Goal: Transaction & Acquisition: Download file/media

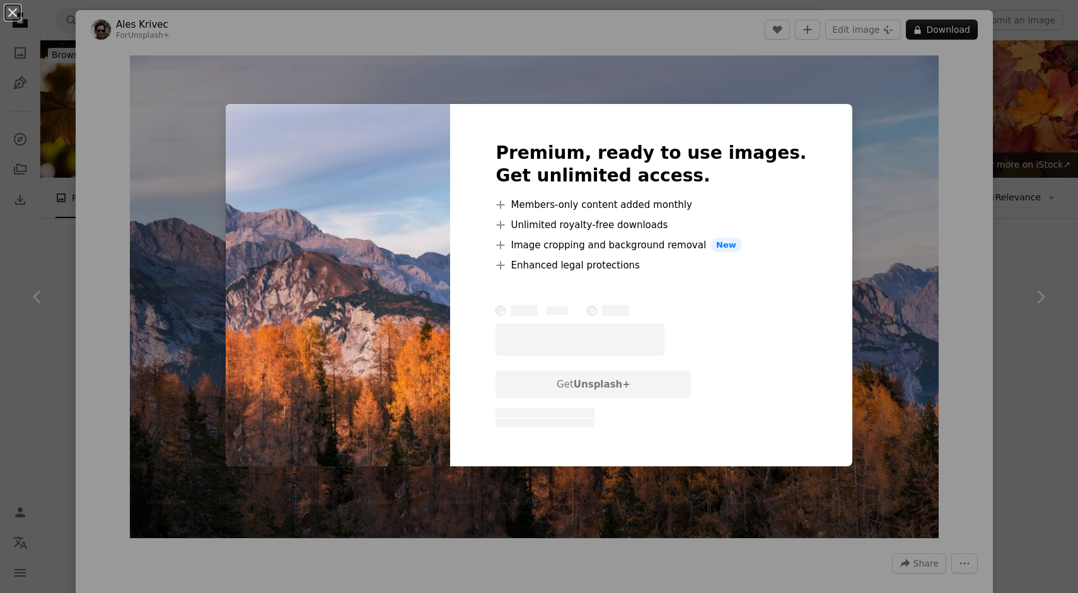
scroll to position [401, 0]
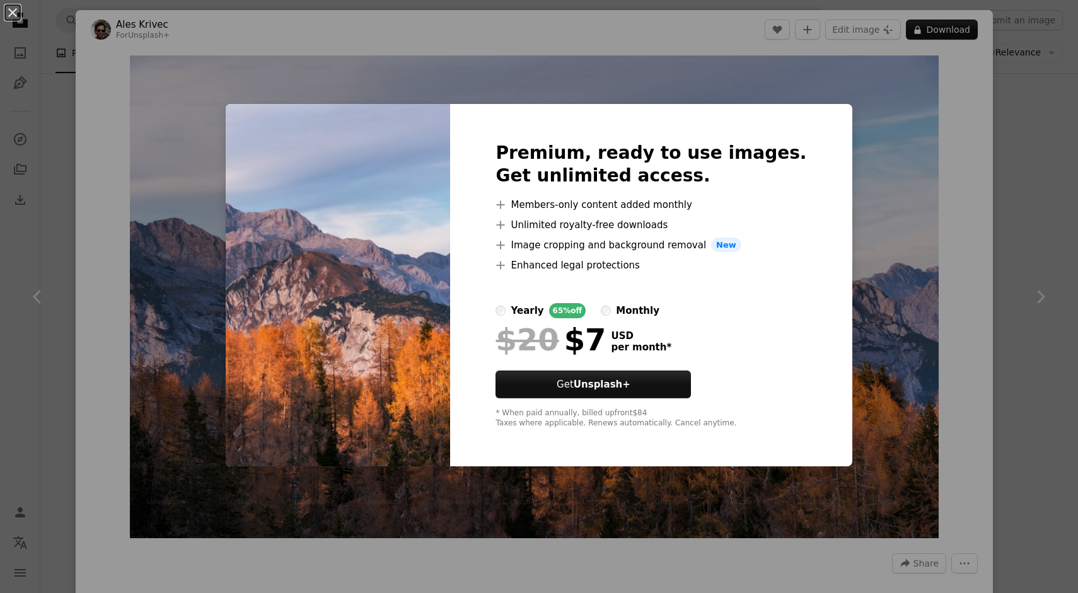
click at [942, 143] on div "An X shape Premium, ready to use images. Get unlimited access. A plus sign Memb…" at bounding box center [539, 296] width 1078 height 593
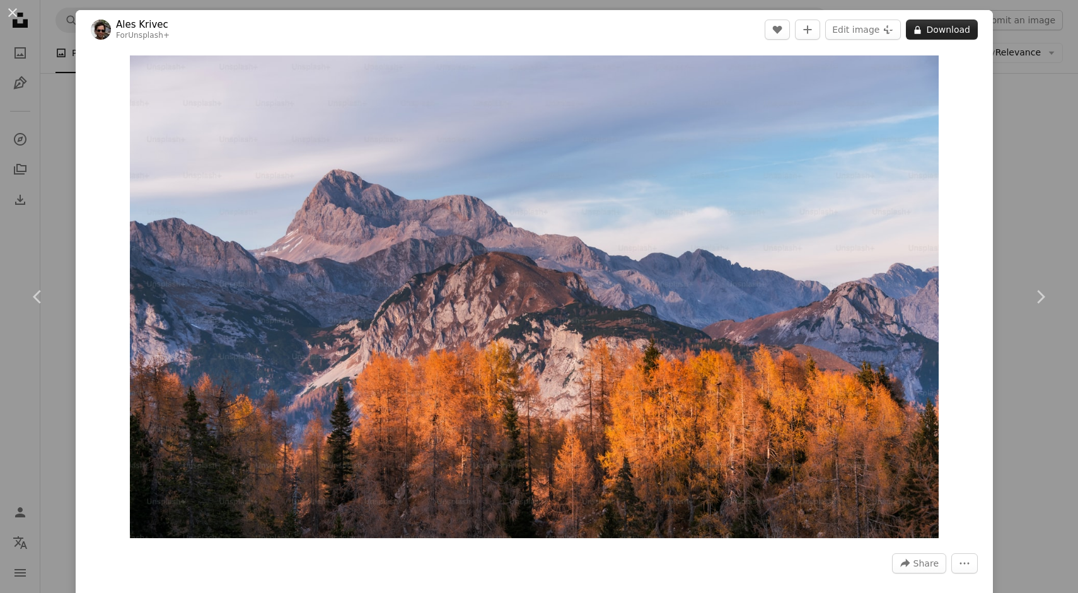
click at [945, 31] on button "A lock Download" at bounding box center [942, 30] width 72 height 20
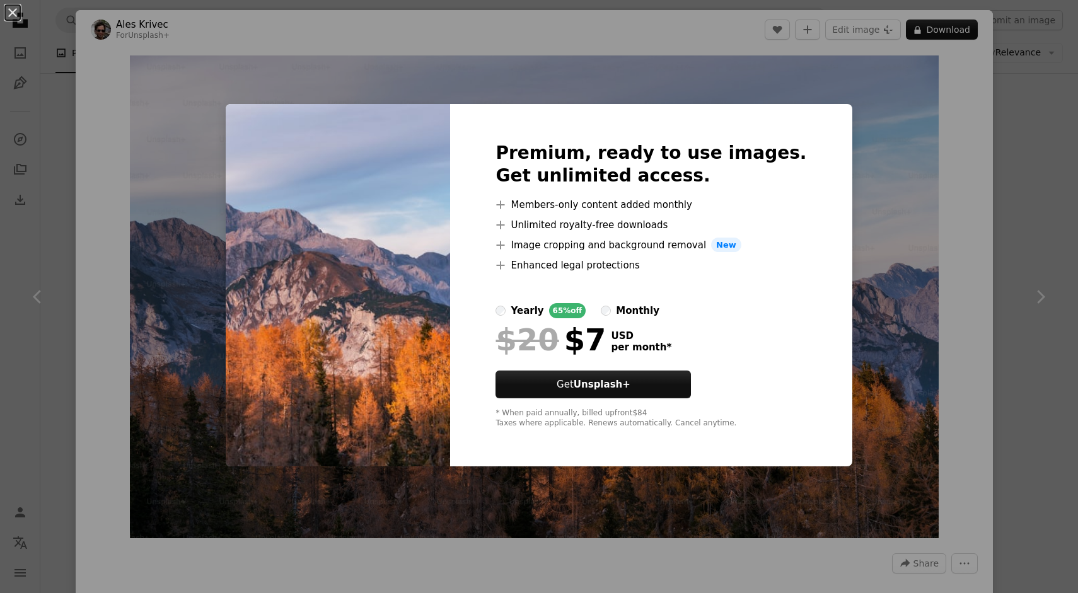
click at [661, 57] on div "An X shape Premium, ready to use images. Get unlimited access. A plus sign Memb…" at bounding box center [539, 296] width 1078 height 593
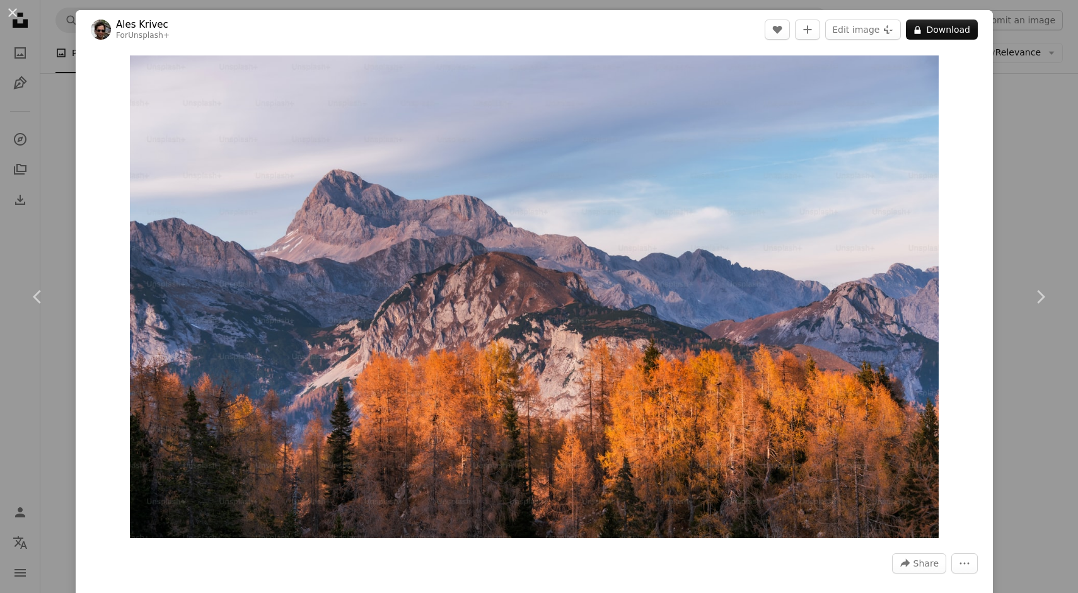
click at [1018, 49] on div "An X shape Chevron left Chevron right Ales Krivec For Unsplash+ A heart A plus …" at bounding box center [539, 296] width 1078 height 593
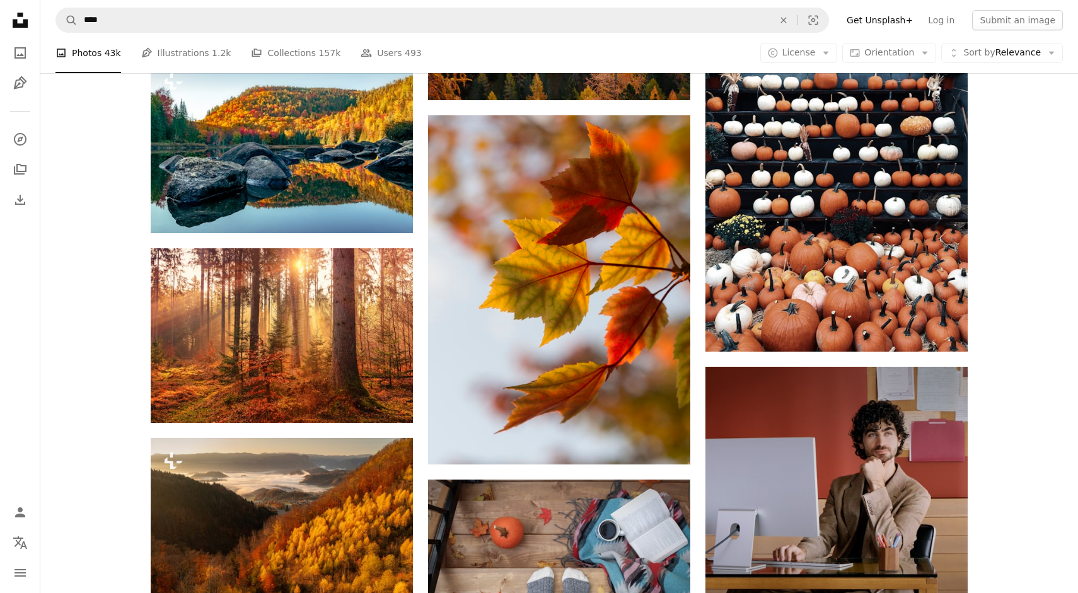
scroll to position [2092, 0]
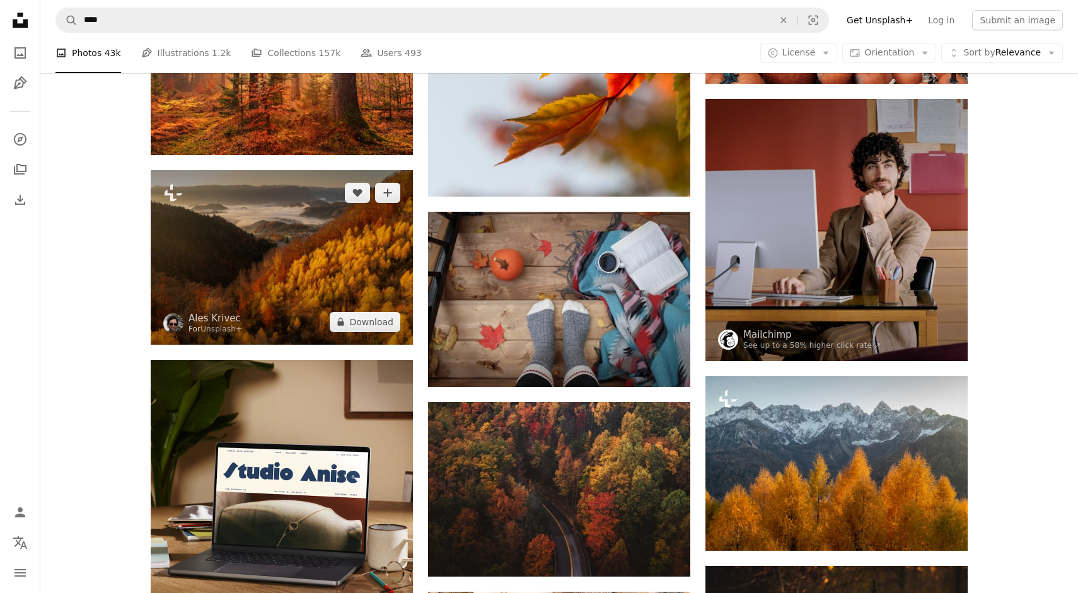
click at [331, 265] on img at bounding box center [282, 257] width 262 height 175
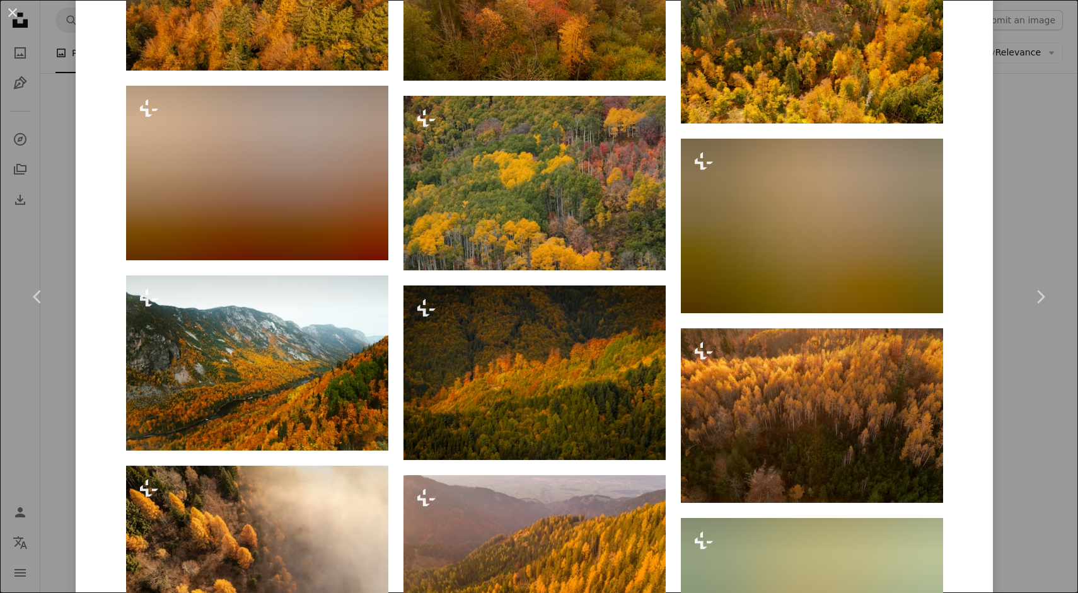
scroll to position [3406, 0]
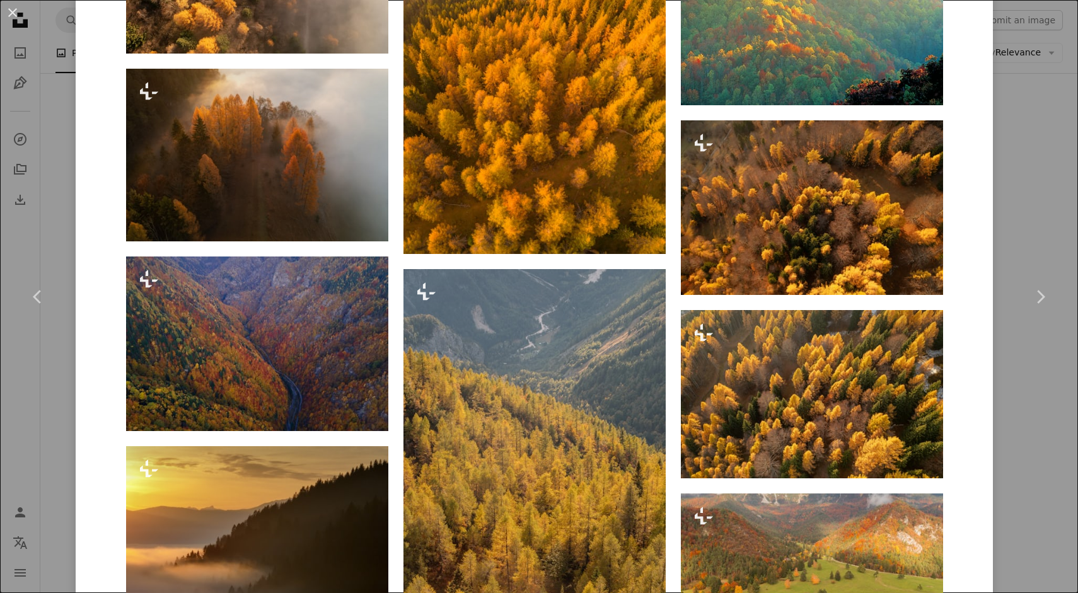
click at [1059, 149] on div "An X shape Chevron left Chevron right Ales Krivec For Unsplash+ A heart A plus …" at bounding box center [539, 296] width 1078 height 593
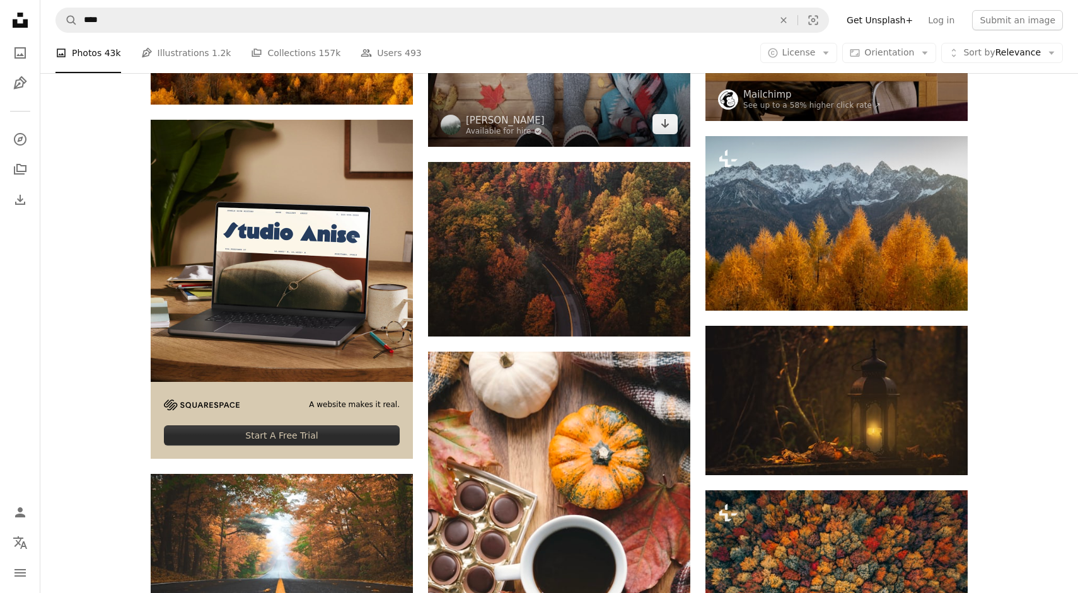
scroll to position [2341, 0]
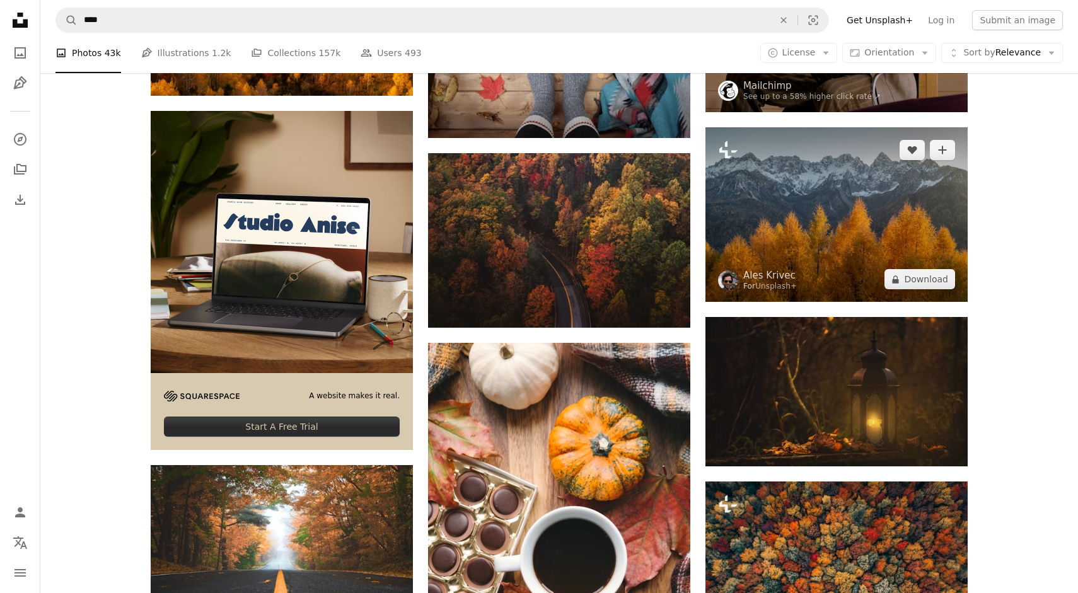
click at [776, 177] on img at bounding box center [837, 214] width 262 height 175
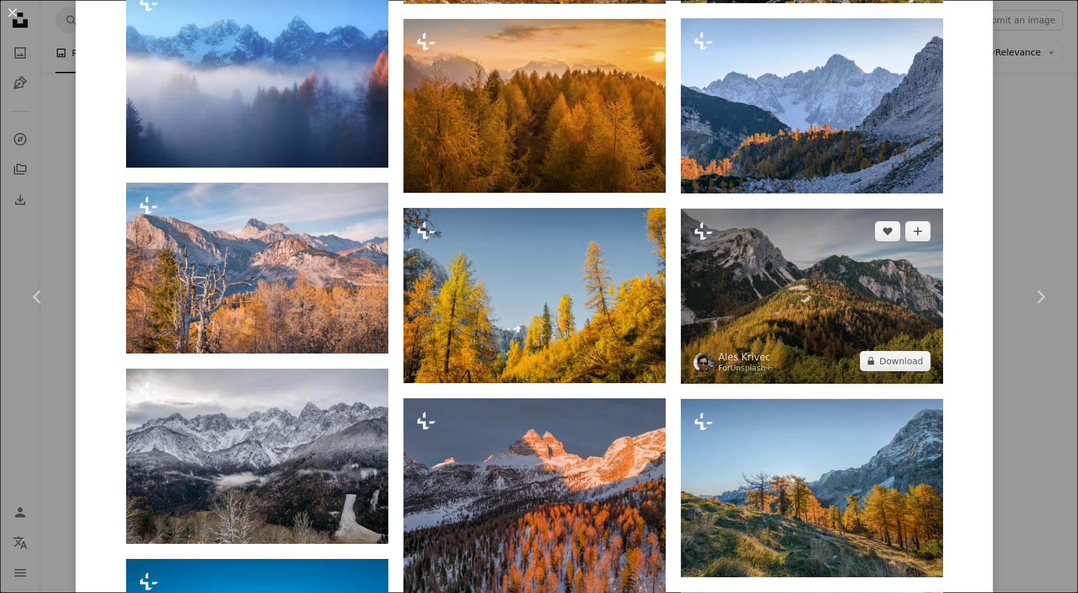
scroll to position [1954, 0]
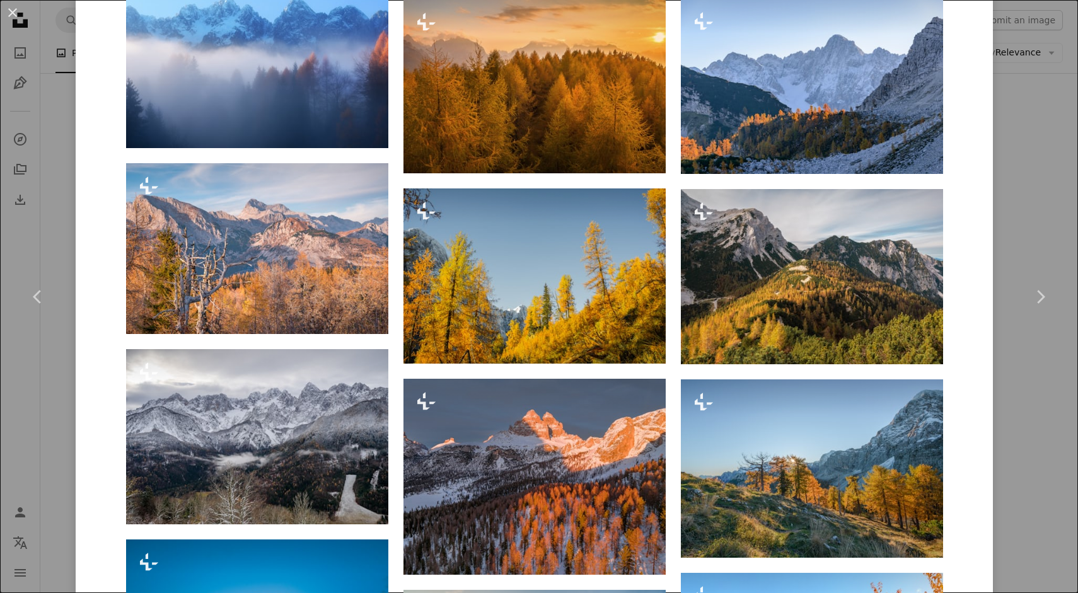
click at [1008, 158] on div "An X shape Chevron left Chevron right Ales Krivec For Unsplash+ A heart A plus …" at bounding box center [539, 296] width 1078 height 593
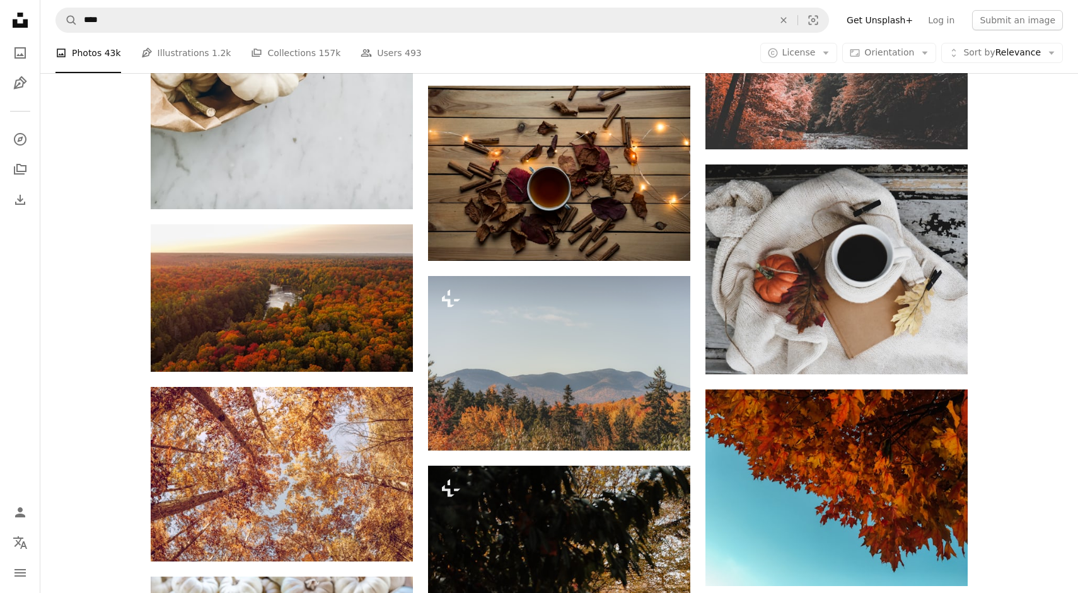
scroll to position [6061, 0]
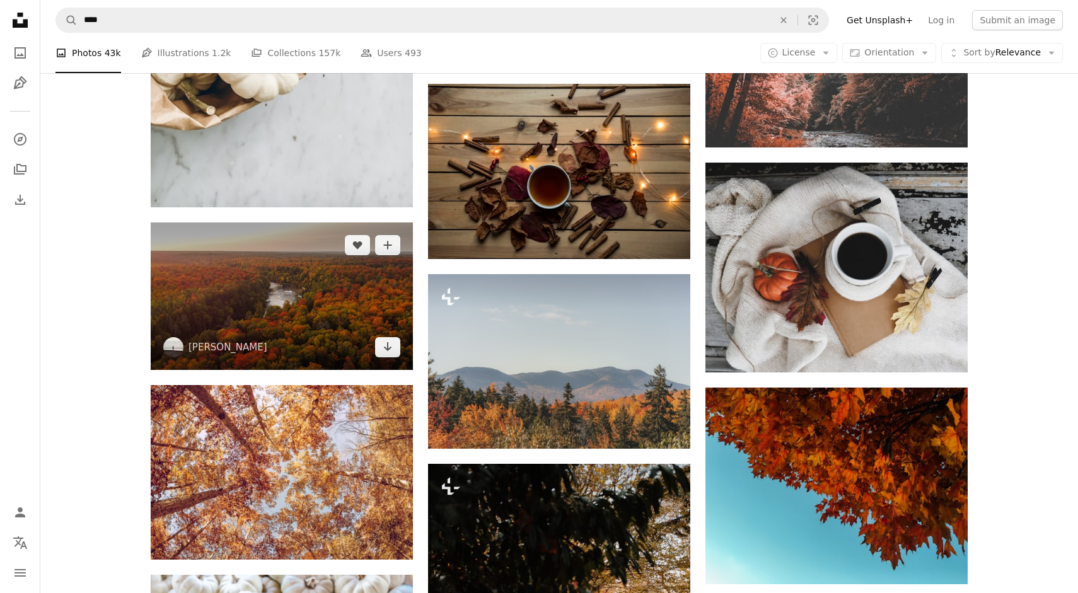
click at [302, 307] on img at bounding box center [282, 297] width 262 height 148
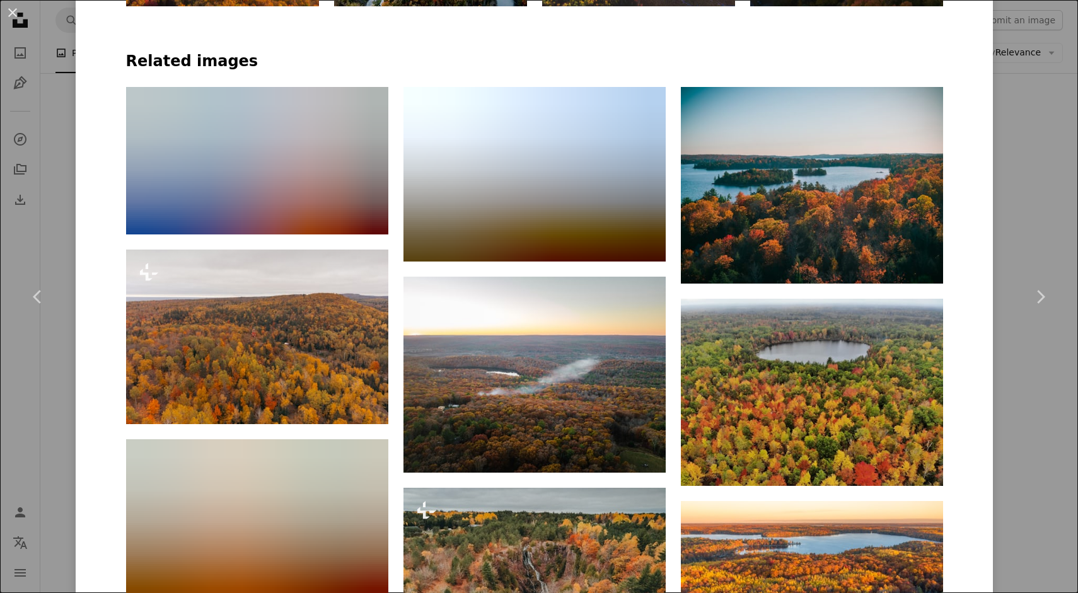
scroll to position [957, 0]
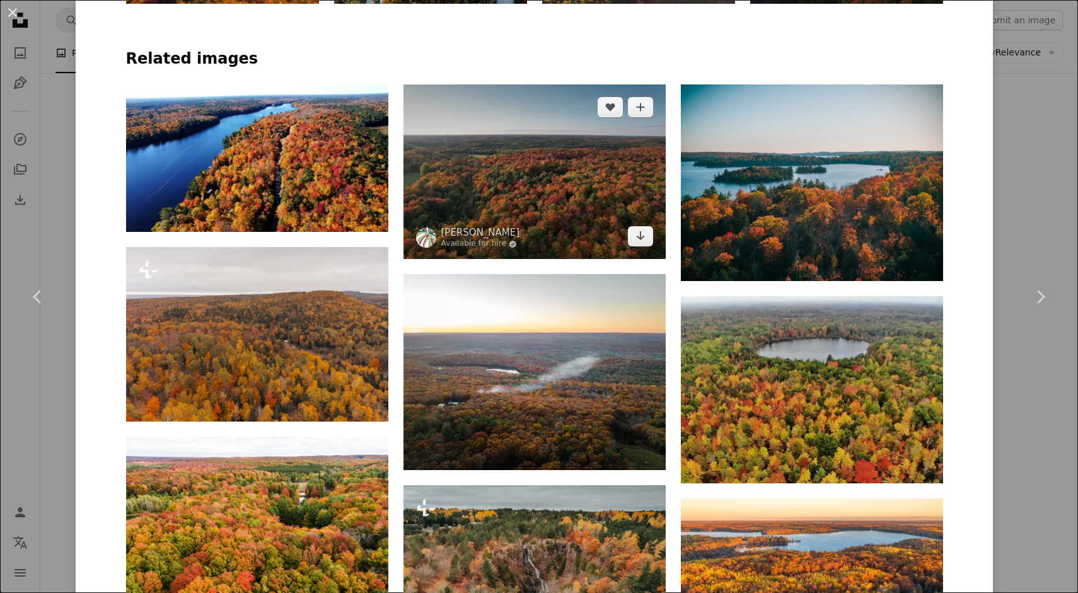
click at [556, 183] on img at bounding box center [535, 172] width 262 height 175
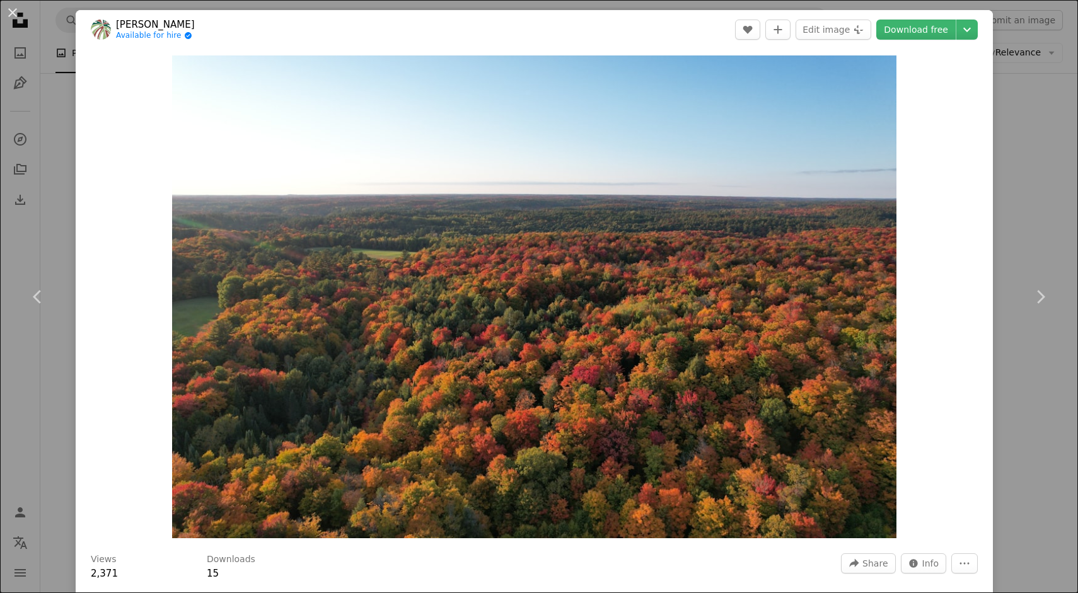
click at [29, 76] on div "An X shape Chevron left Chevron right [PERSON_NAME] Available for hire A checkm…" at bounding box center [539, 296] width 1078 height 593
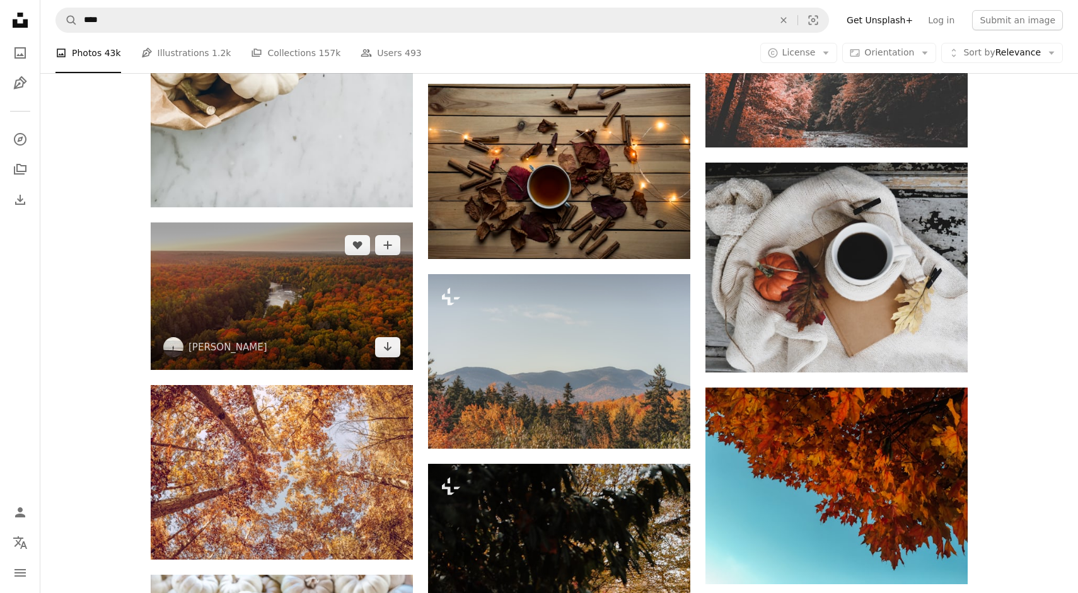
click at [260, 324] on img at bounding box center [282, 297] width 262 height 148
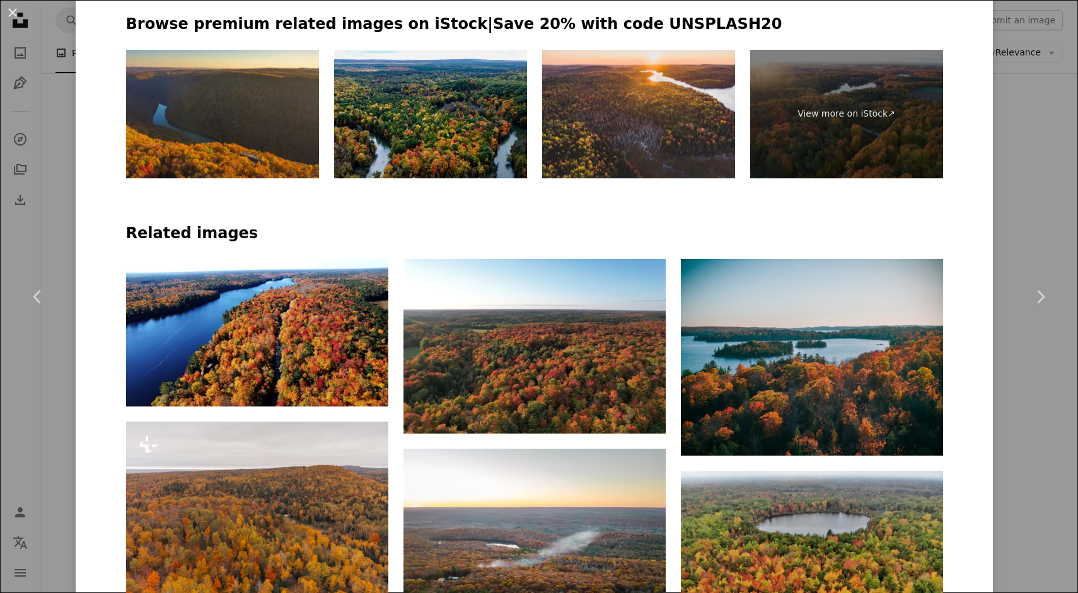
scroll to position [893, 0]
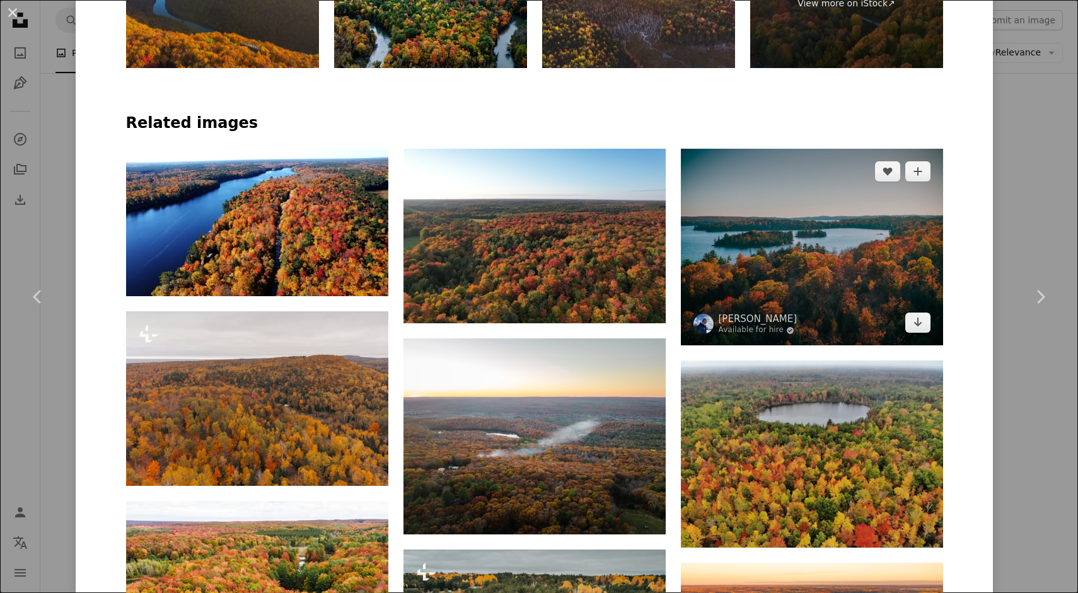
click at [737, 267] on img at bounding box center [812, 247] width 262 height 197
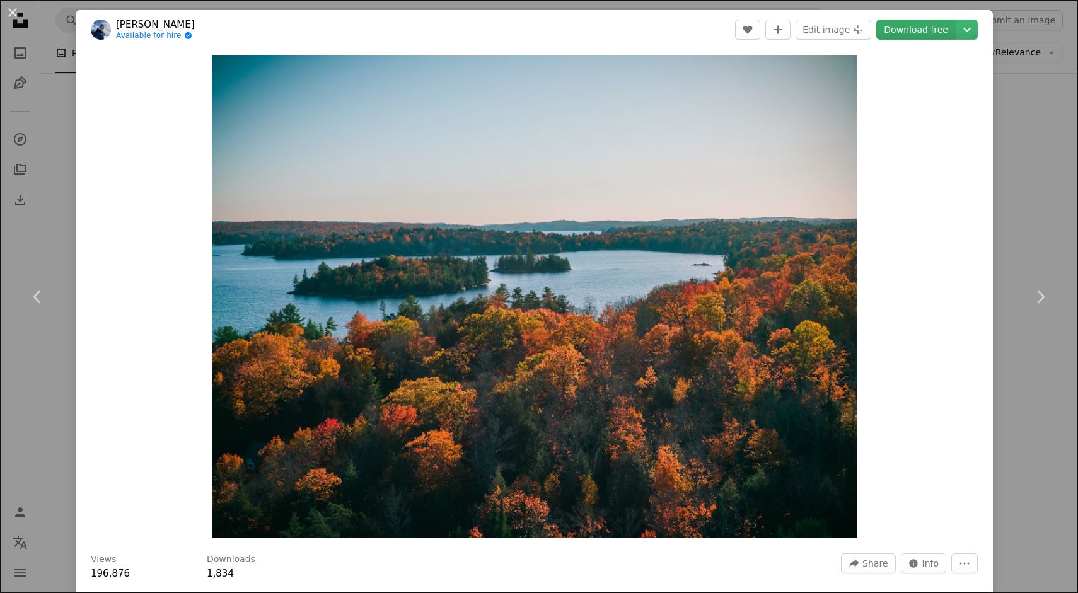
click at [929, 32] on link "Download free" at bounding box center [916, 30] width 79 height 20
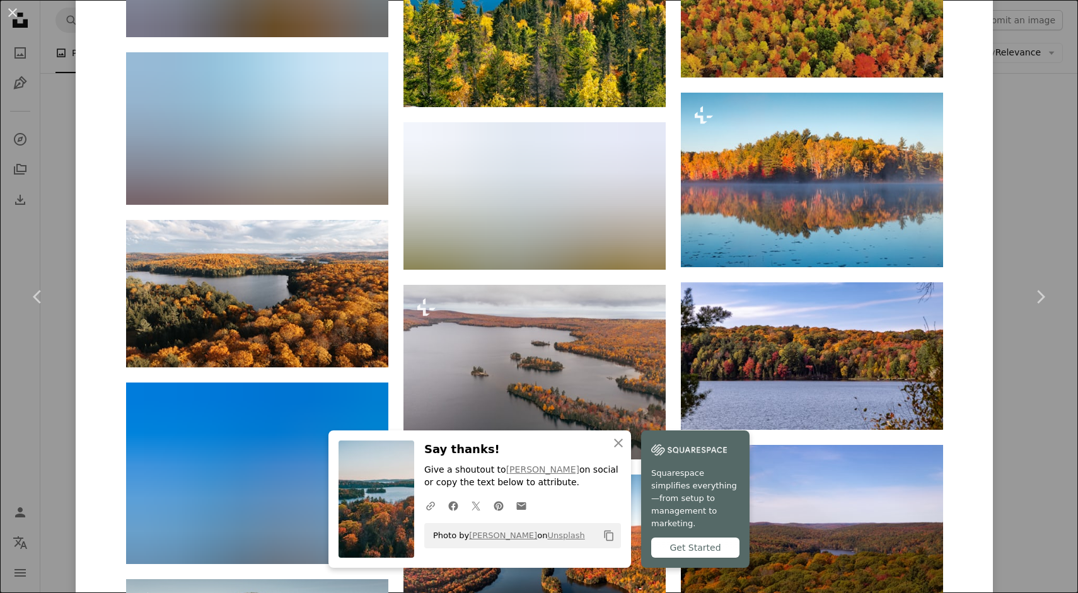
scroll to position [2669, 0]
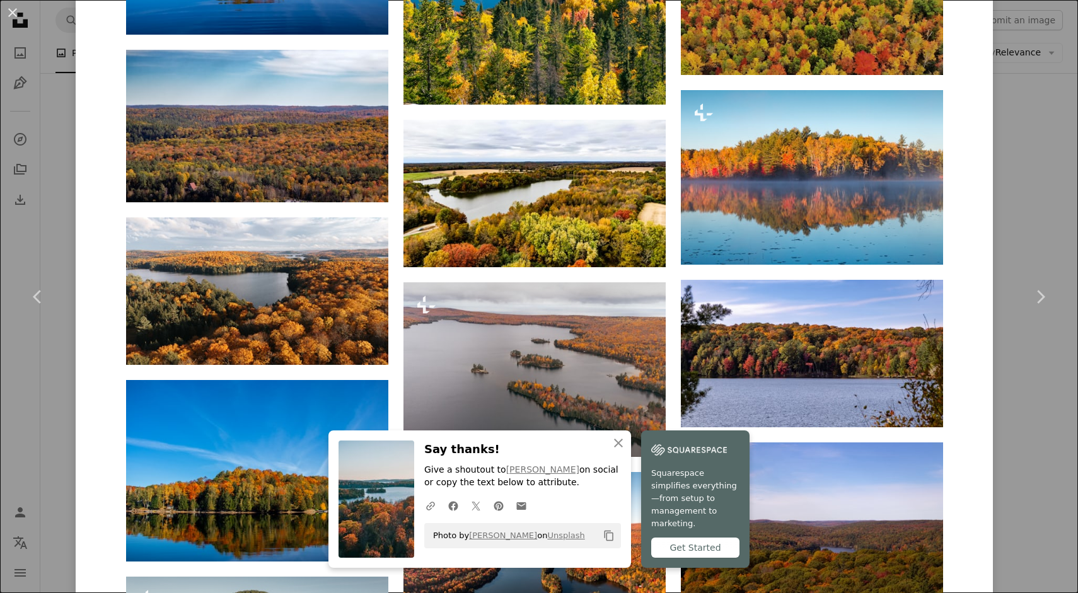
click at [1025, 186] on div "An X shape Chevron left Chevron right [PERSON_NAME] Available for hire A checkm…" at bounding box center [539, 296] width 1078 height 593
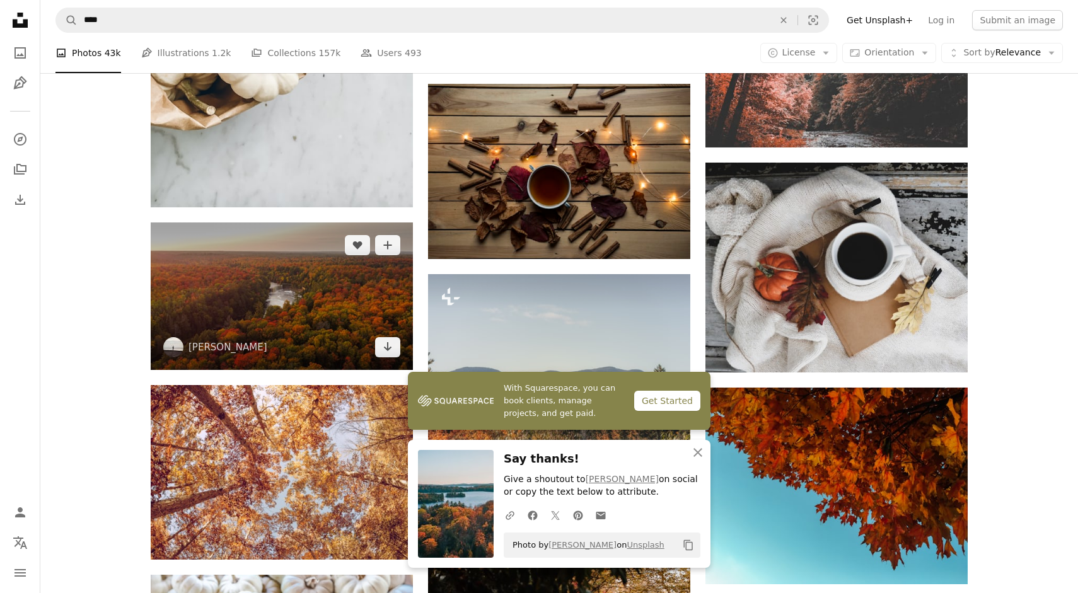
click at [342, 334] on img at bounding box center [282, 297] width 262 height 148
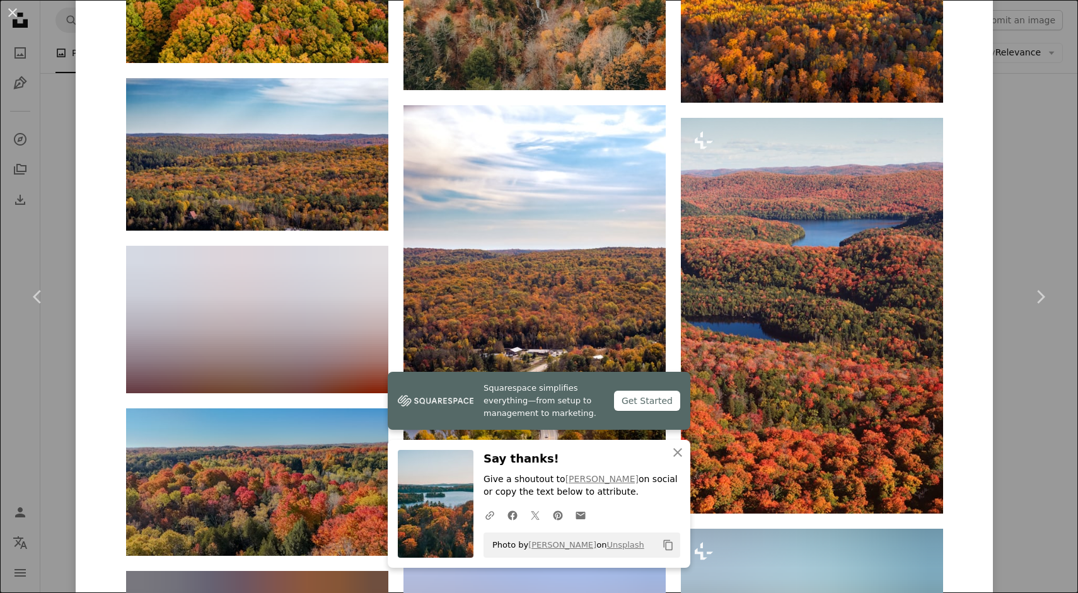
scroll to position [1334, 0]
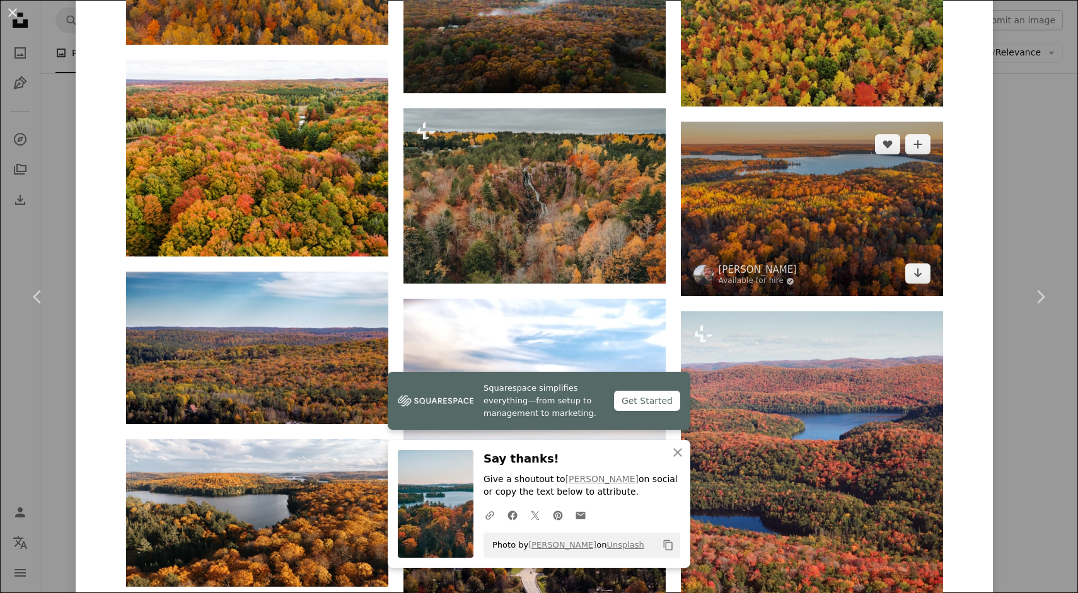
click at [730, 170] on img at bounding box center [812, 209] width 262 height 175
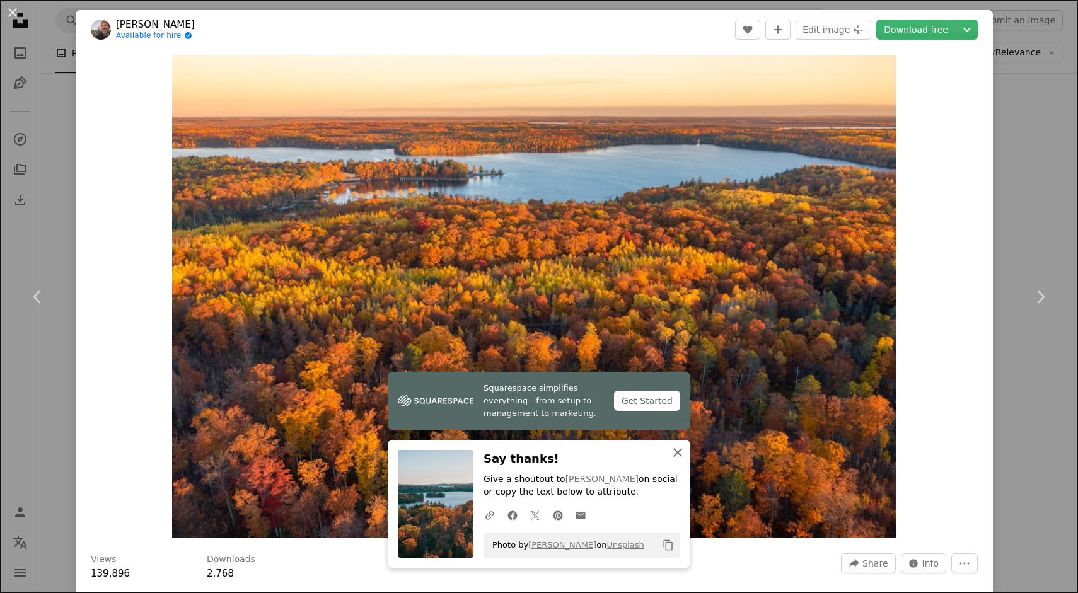
click at [675, 452] on icon "An X shape" at bounding box center [677, 452] width 15 height 15
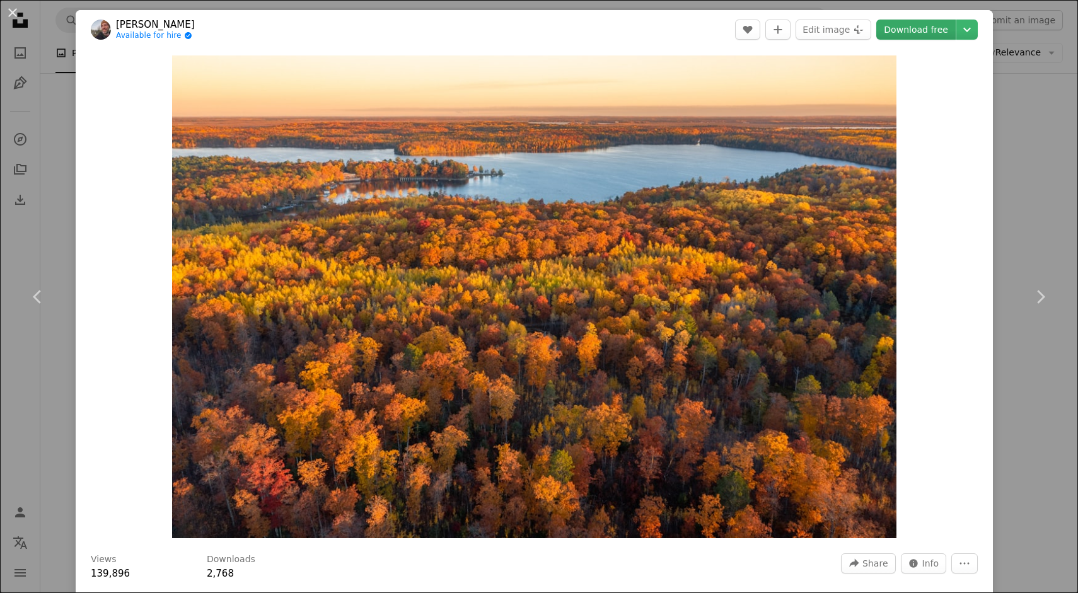
click at [928, 33] on link "Download free" at bounding box center [916, 30] width 79 height 20
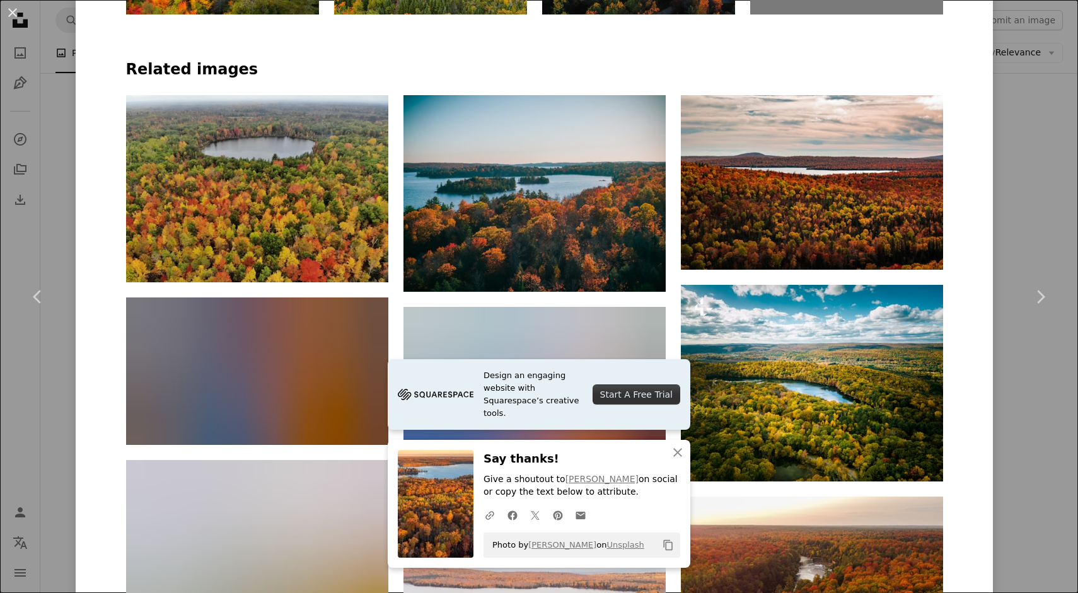
scroll to position [940, 0]
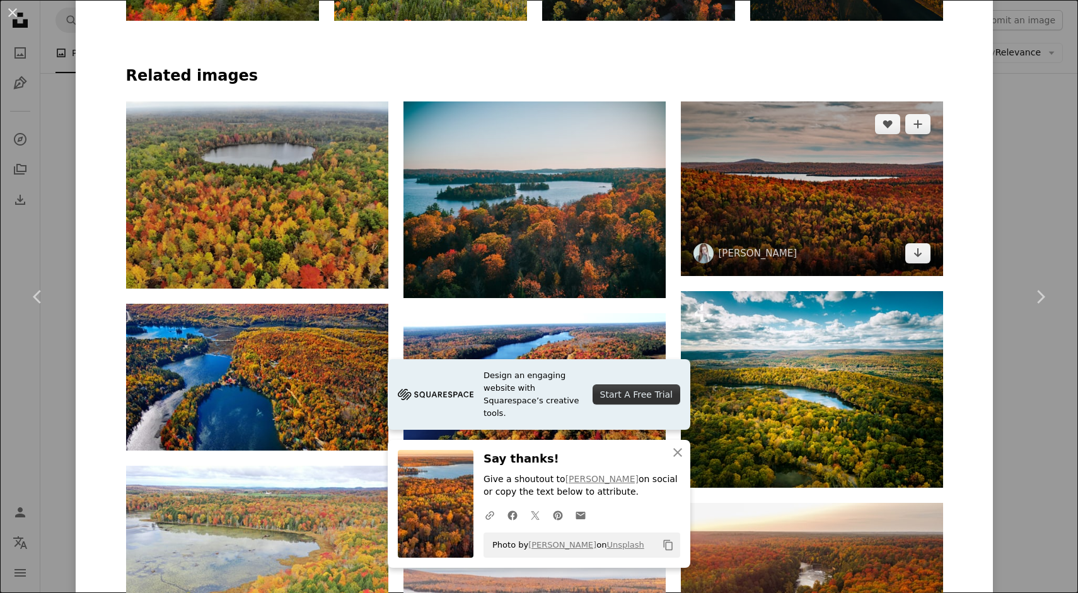
click at [779, 204] on img at bounding box center [812, 189] width 262 height 175
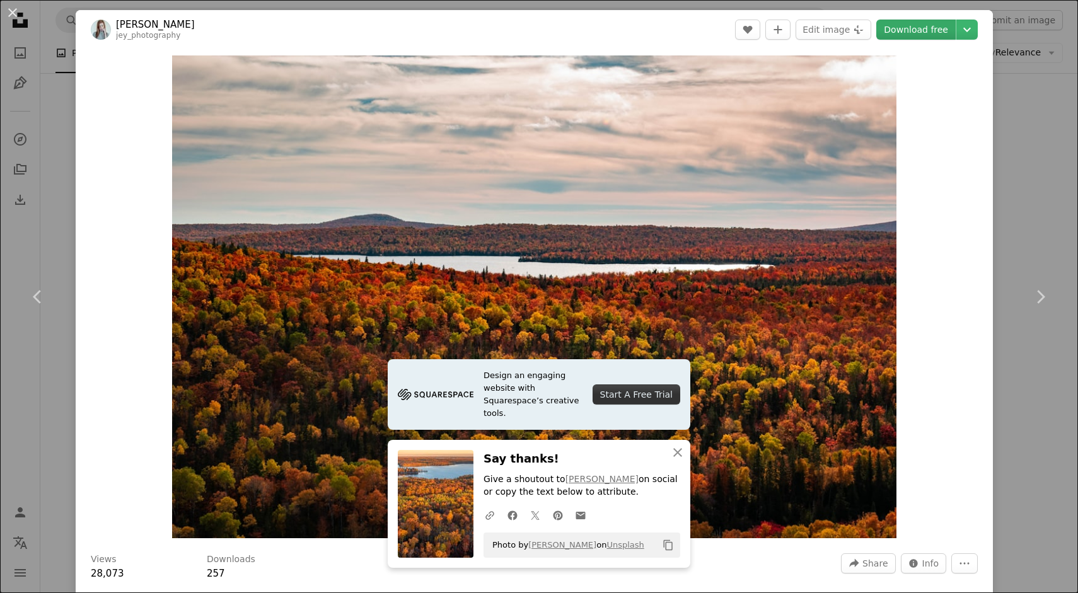
click at [929, 26] on link "Download free" at bounding box center [916, 30] width 79 height 20
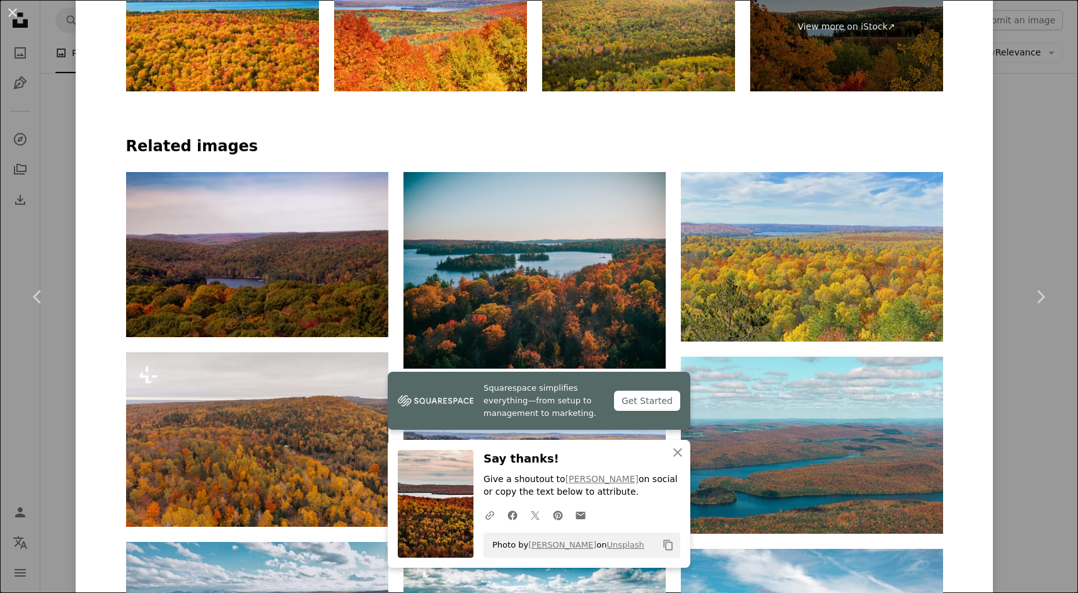
scroll to position [872, 0]
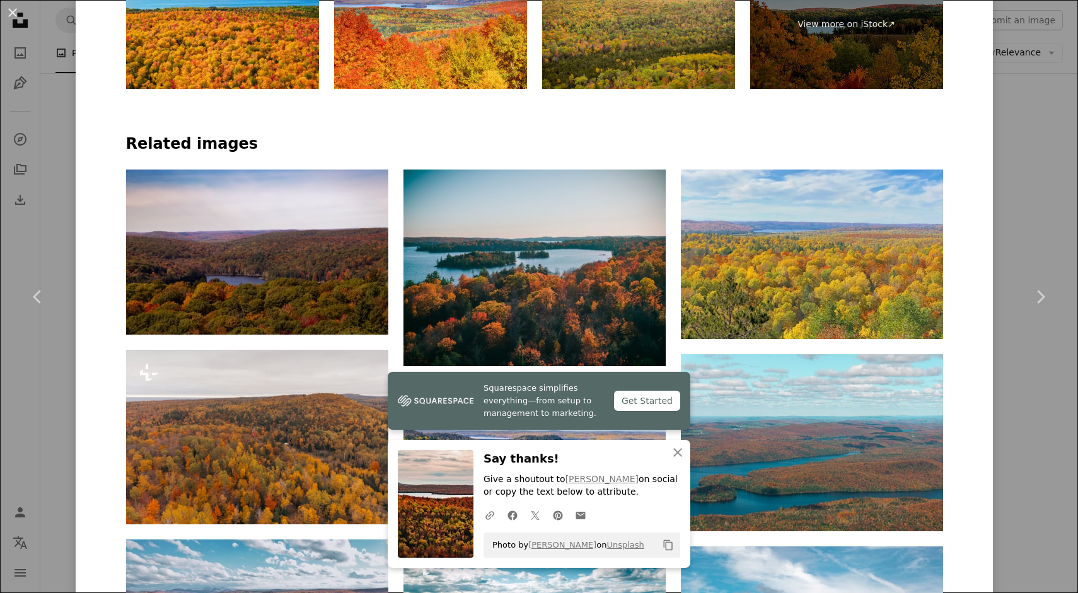
click at [56, 44] on div "An X shape Chevron left Chevron right [PERSON_NAME] jey_photography A heart A p…" at bounding box center [539, 296] width 1078 height 593
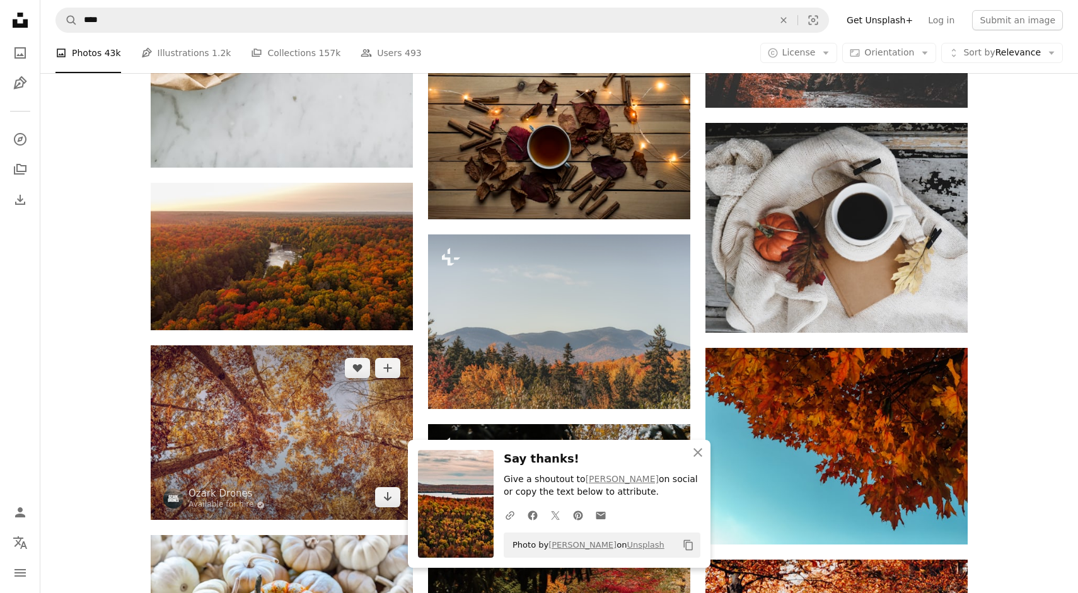
scroll to position [6101, 0]
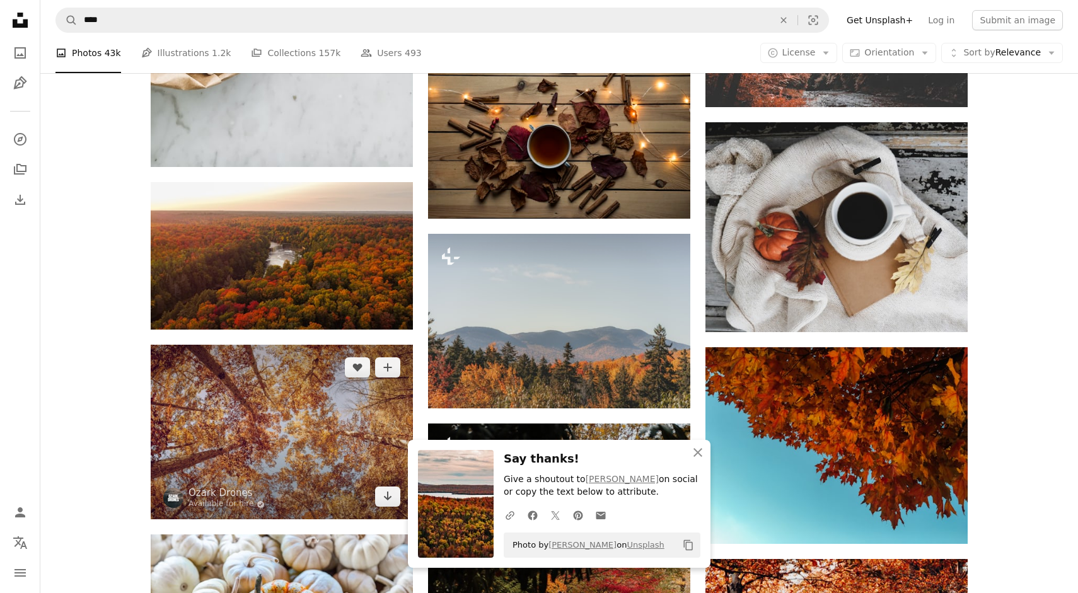
click at [252, 387] on img at bounding box center [282, 432] width 262 height 175
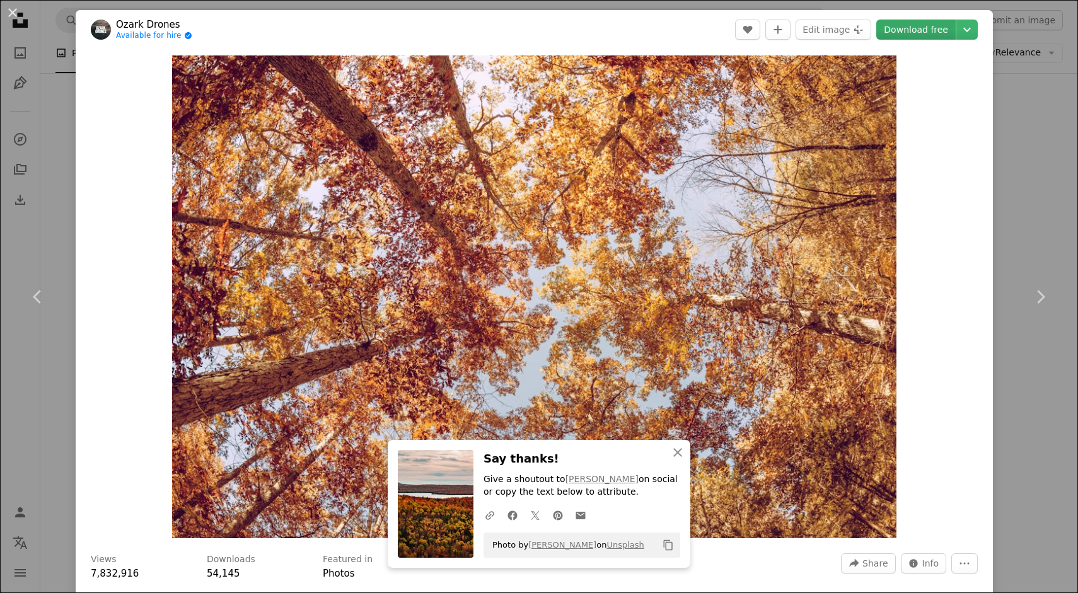
click at [923, 32] on link "Download free" at bounding box center [916, 30] width 79 height 20
